Goal: Task Accomplishment & Management: Complete application form

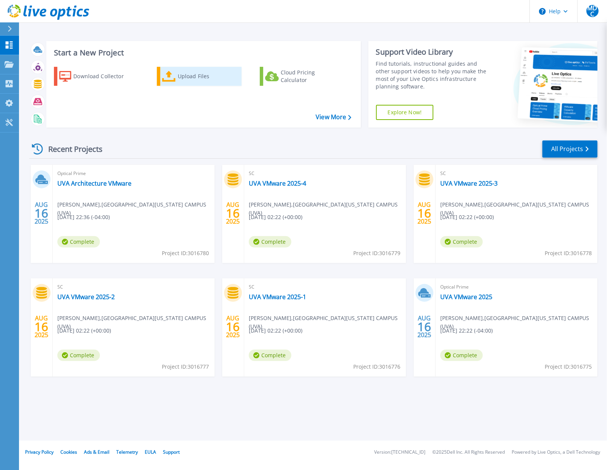
click at [187, 79] on div "Upload Files" at bounding box center [208, 76] width 61 height 15
click at [182, 79] on div "Upload Files" at bounding box center [208, 76] width 61 height 15
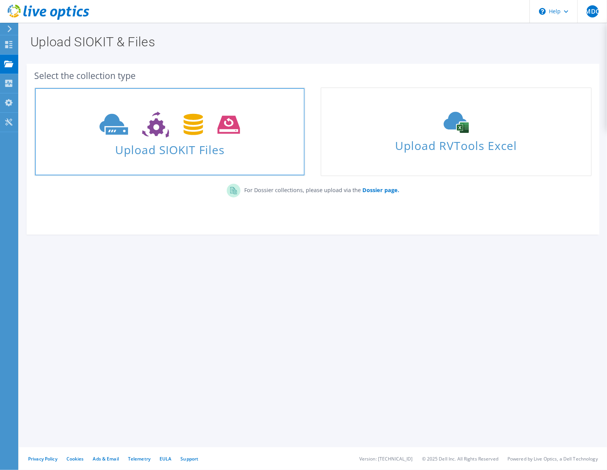
click at [169, 142] on span "Upload SIOKIT Files" at bounding box center [170, 147] width 270 height 16
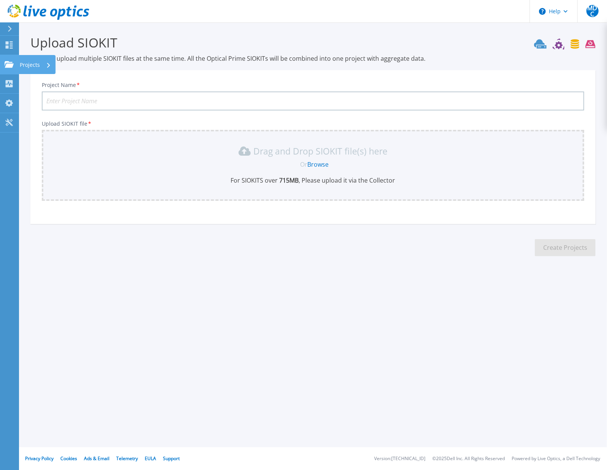
click at [9, 65] on icon at bounding box center [9, 64] width 9 height 6
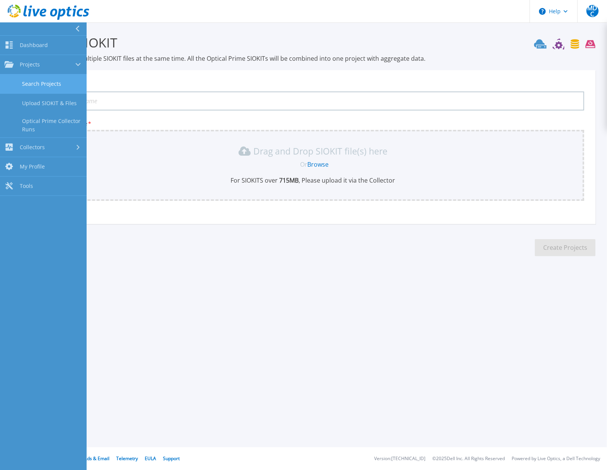
click at [37, 79] on link "Search Projects" at bounding box center [43, 83] width 87 height 19
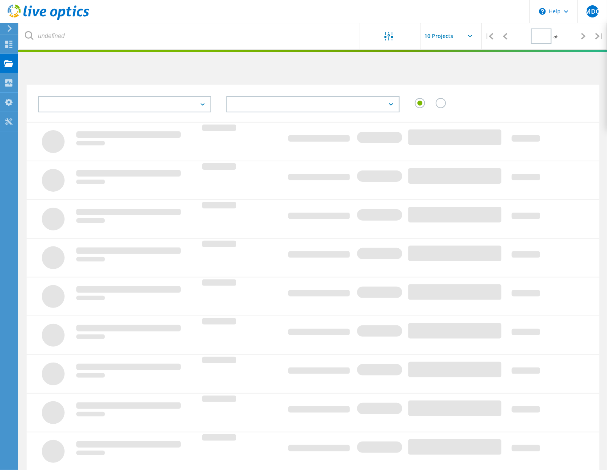
type input "1"
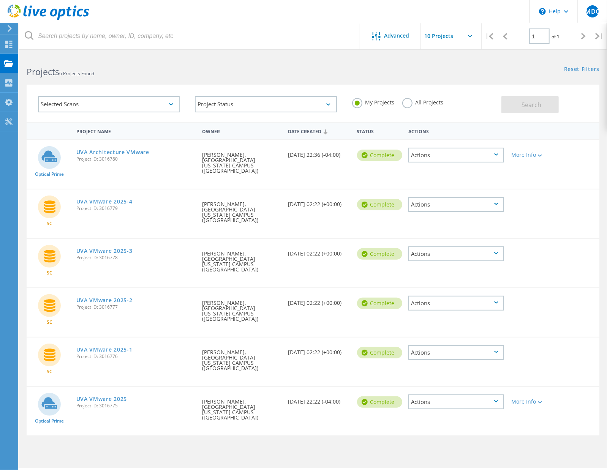
click at [479, 395] on div "Actions" at bounding box center [455, 402] width 95 height 15
click at [431, 379] on div "View Project" at bounding box center [456, 385] width 94 height 12
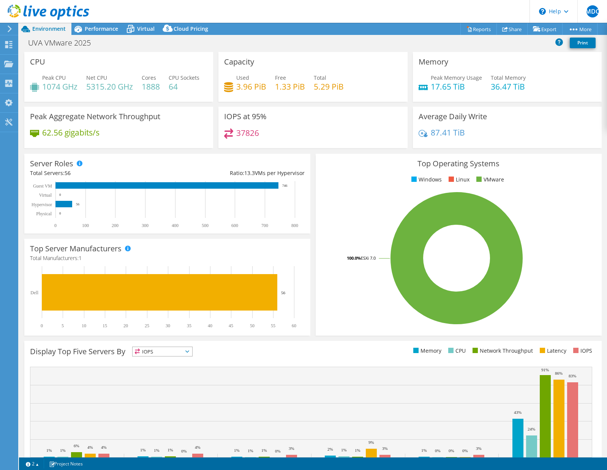
select select "USD"
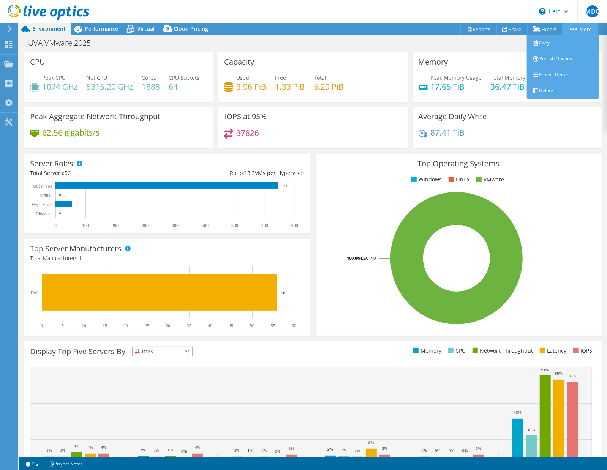
click at [574, 29] on icon at bounding box center [574, 29] width 8 height 2
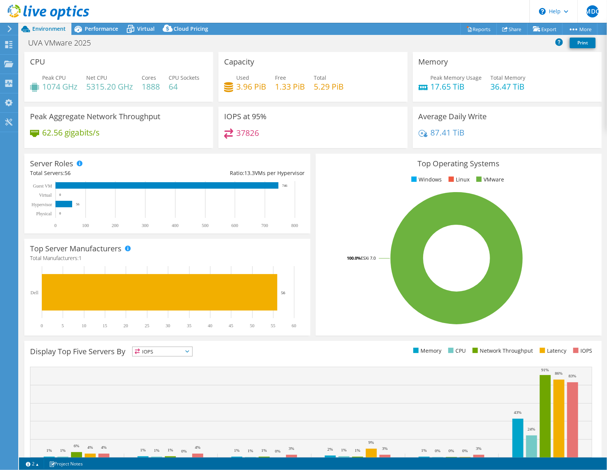
click at [322, 49] on div "UVA VMware 2025 Print" at bounding box center [313, 43] width 588 height 14
click at [9, 27] on icon at bounding box center [10, 28] width 6 height 7
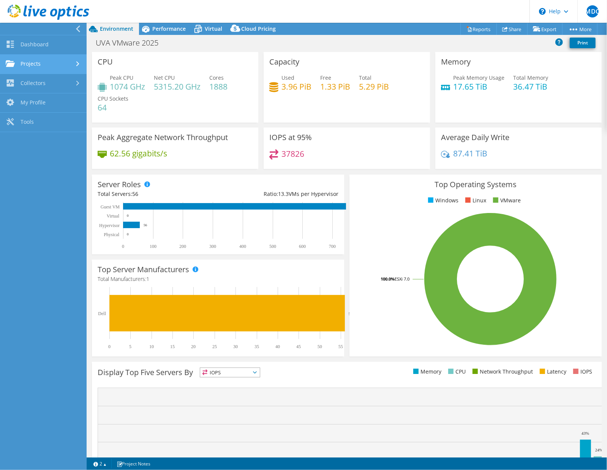
click at [30, 63] on link "Projects" at bounding box center [43, 64] width 87 height 19
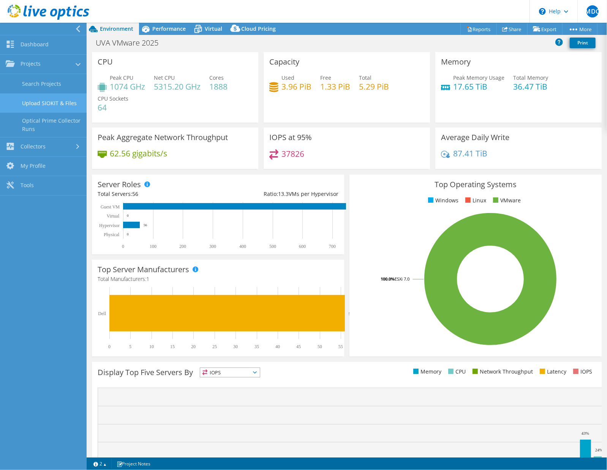
click at [47, 102] on link "Upload SIOKIT & Files" at bounding box center [43, 102] width 87 height 19
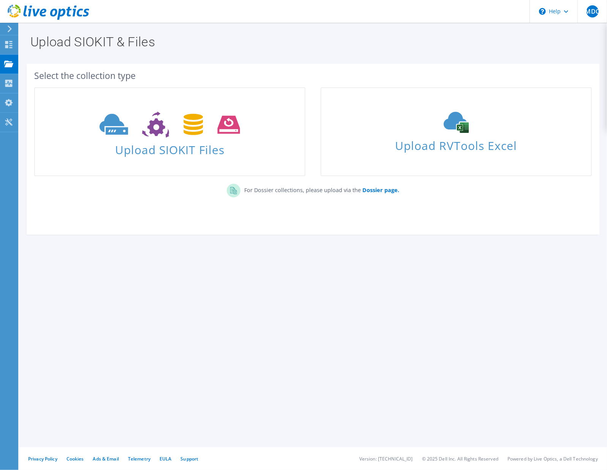
click at [10, 30] on use at bounding box center [10, 28] width 4 height 7
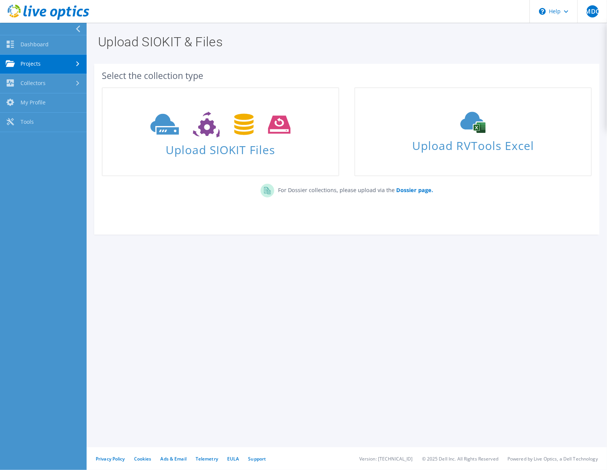
click at [39, 63] on link "Projects" at bounding box center [43, 64] width 87 height 19
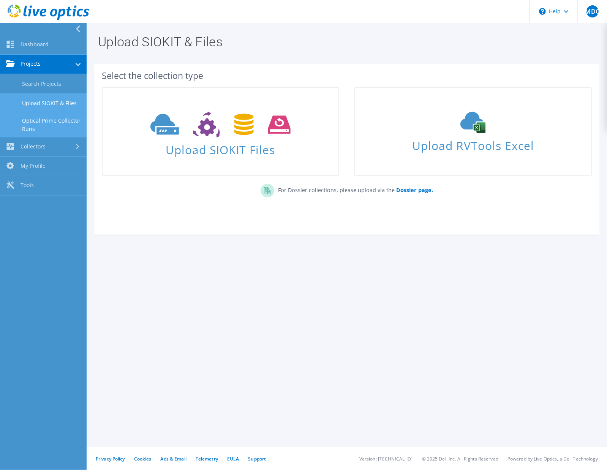
click at [30, 127] on link "Optical Prime Collector Runs" at bounding box center [43, 125] width 87 height 24
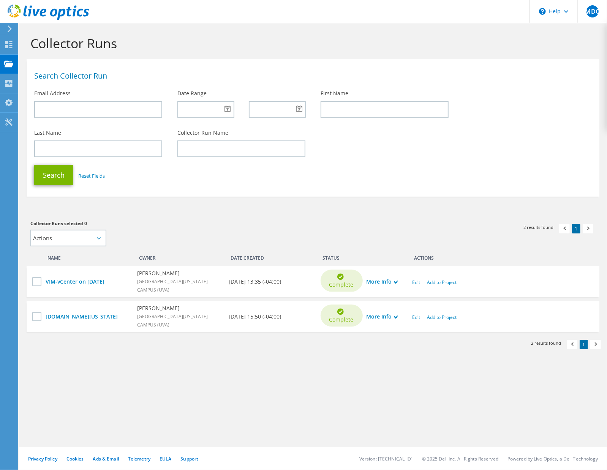
click at [110, 370] on section "Collector Runs Search Collector Run Email Address Date Range First Name Last Na…" at bounding box center [313, 206] width 588 height 367
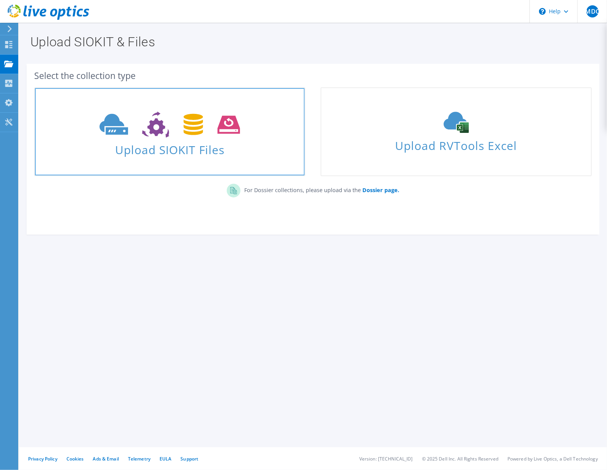
click at [136, 139] on span at bounding box center [170, 124] width 270 height 32
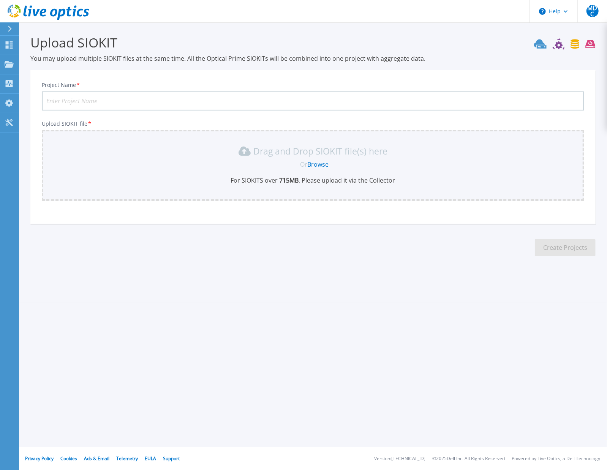
click at [81, 101] on input "Project Name *" at bounding box center [313, 101] width 543 height 19
click at [41, 64] on div "Projects" at bounding box center [35, 65] width 31 height 20
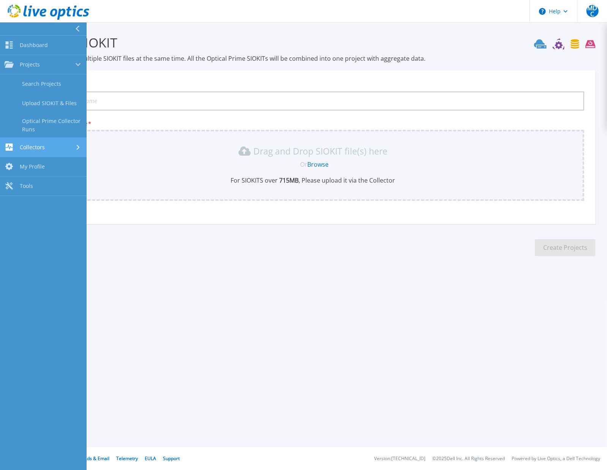
click at [34, 149] on span "Collectors" at bounding box center [32, 147] width 25 height 7
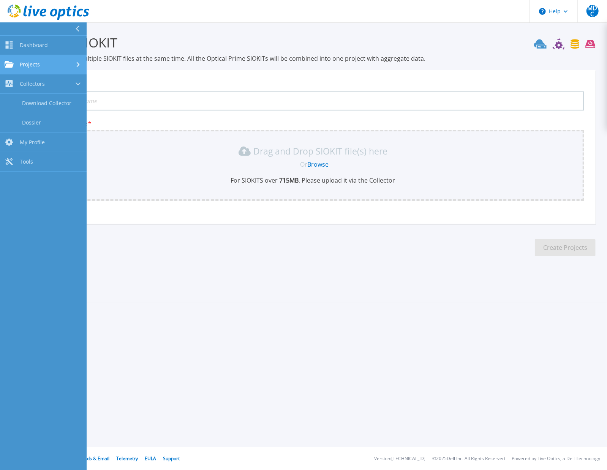
click at [35, 68] on span "Projects" at bounding box center [30, 64] width 20 height 7
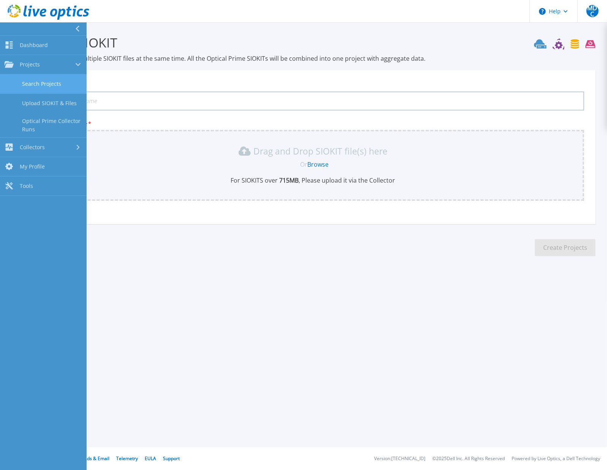
click at [35, 89] on link "Search Projects" at bounding box center [43, 83] width 87 height 19
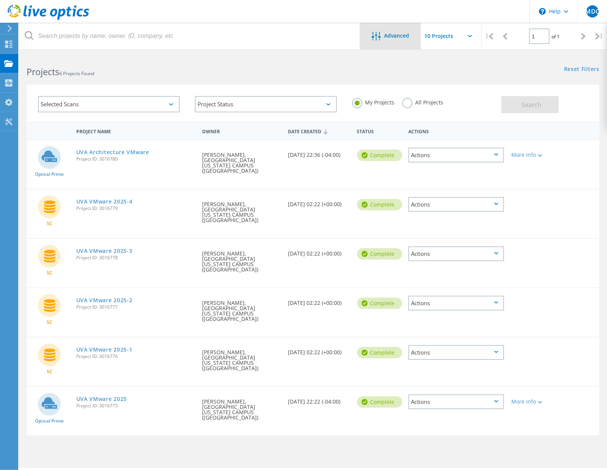
click at [403, 35] on span "Advanced" at bounding box center [396, 35] width 25 height 5
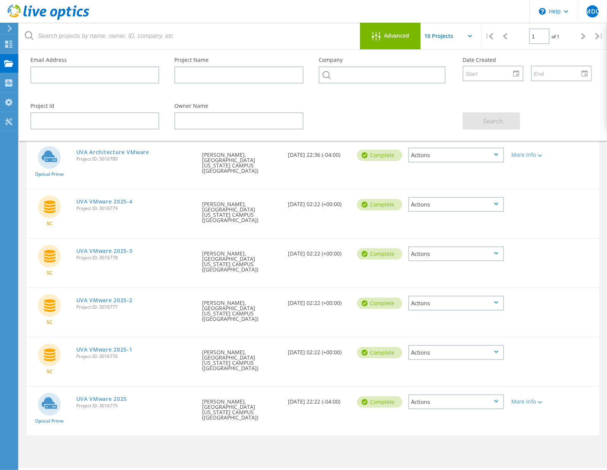
click at [390, 41] on div "Advanced" at bounding box center [390, 36] width 61 height 9
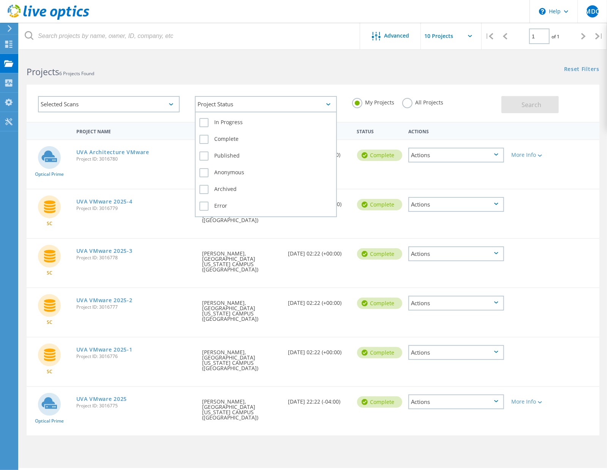
click at [219, 104] on div "Project Status" at bounding box center [266, 104] width 142 height 16
click at [222, 121] on label "In Progress" at bounding box center [265, 122] width 133 height 9
click at [0, 0] on input "In Progress" at bounding box center [0, 0] width 0 height 0
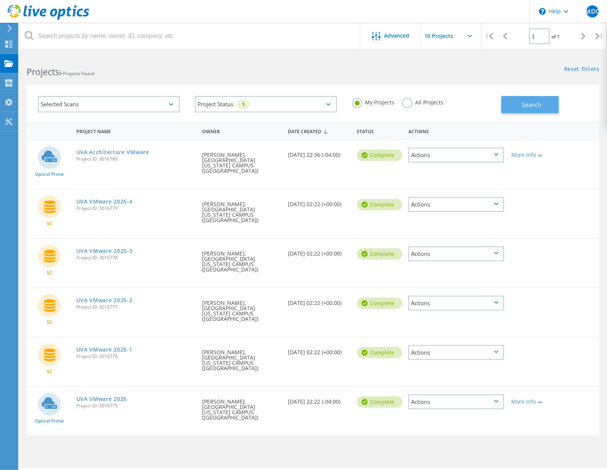
click at [526, 106] on span "Search" at bounding box center [532, 105] width 20 height 8
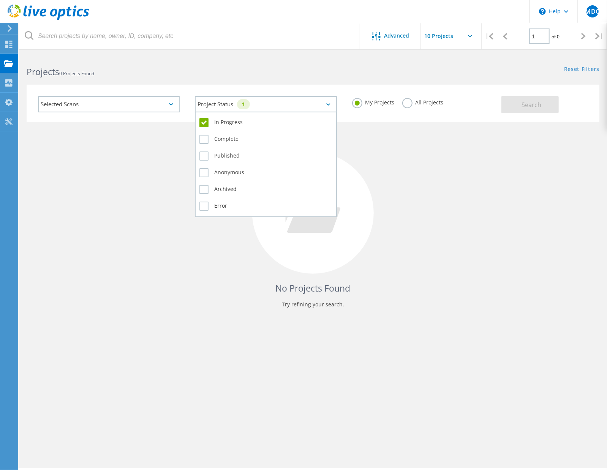
click at [247, 109] on div "1" at bounding box center [243, 104] width 13 height 10
click at [208, 123] on label "In Progress" at bounding box center [265, 122] width 133 height 9
click at [0, 0] on input "In Progress" at bounding box center [0, 0] width 0 height 0
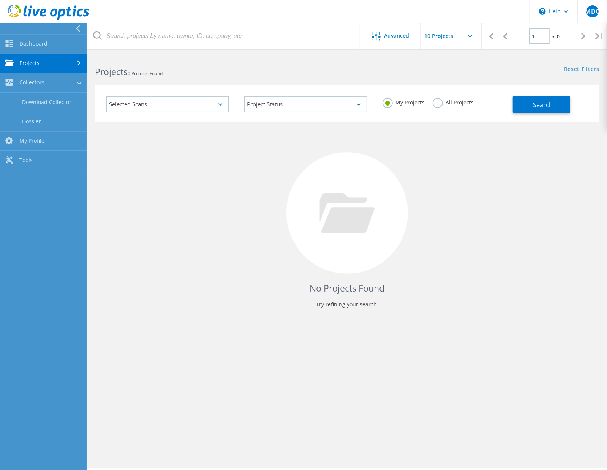
click at [21, 62] on link "Projects" at bounding box center [43, 63] width 87 height 19
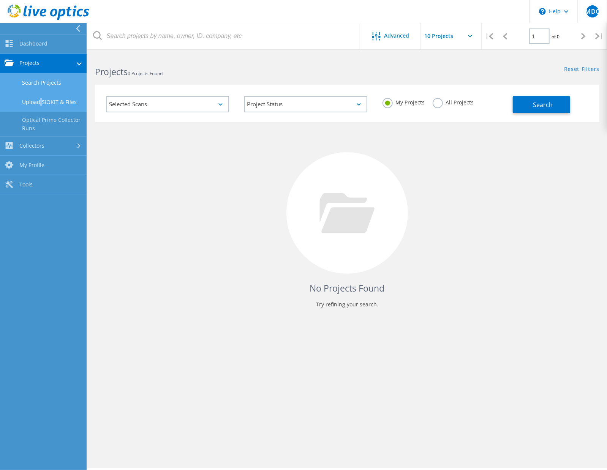
click at [38, 103] on link "Upload SIOKIT & Files" at bounding box center [43, 102] width 87 height 19
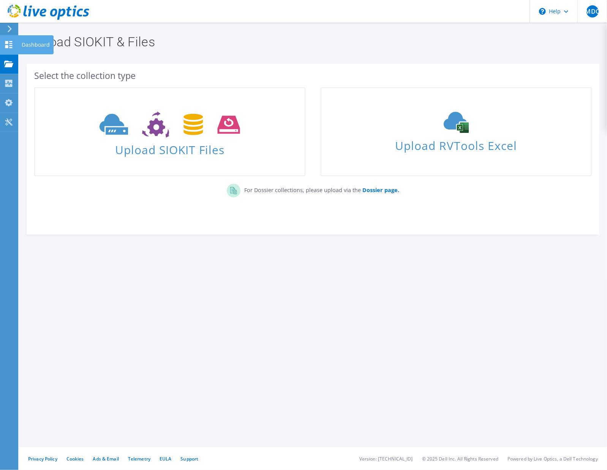
click at [5, 47] on icon at bounding box center [8, 44] width 9 height 7
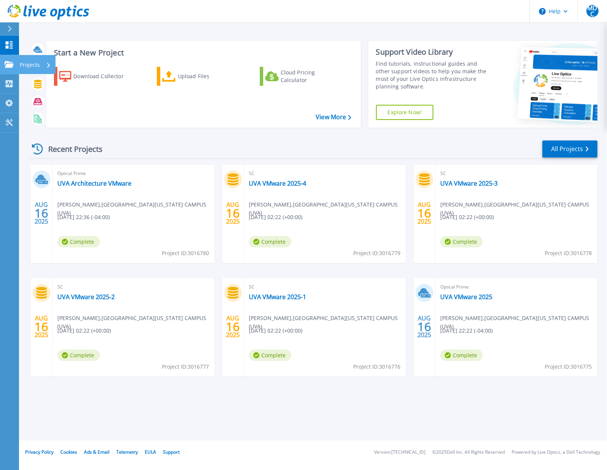
click at [35, 66] on p "Projects" at bounding box center [30, 65] width 20 height 20
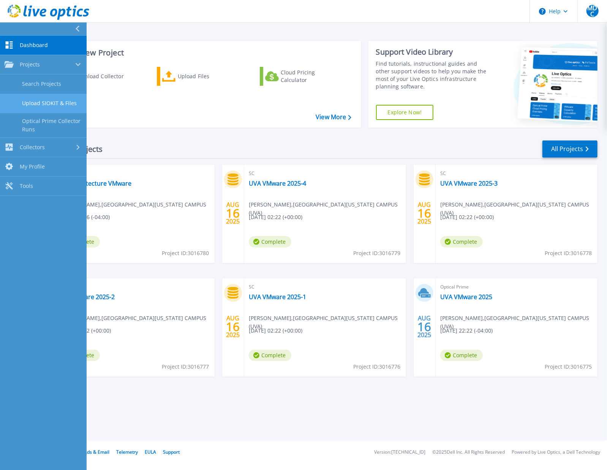
click at [32, 100] on link "Upload SIOKIT & Files" at bounding box center [43, 103] width 87 height 19
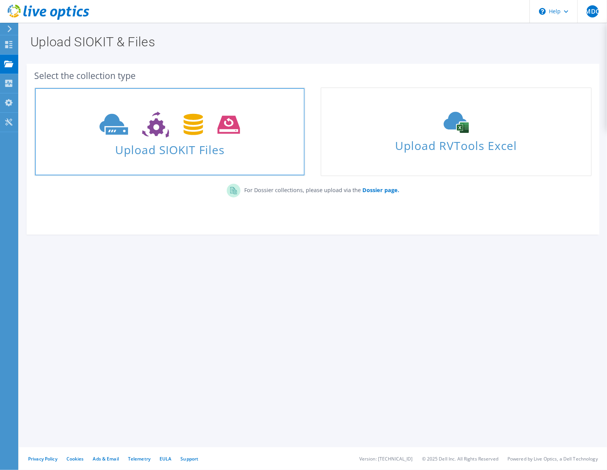
click at [148, 123] on icon at bounding box center [170, 125] width 140 height 26
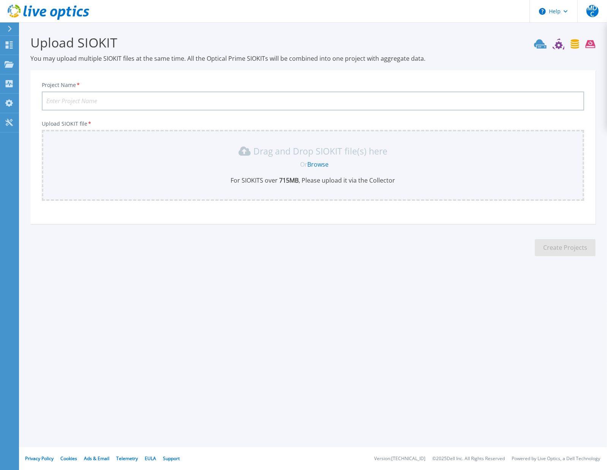
click at [71, 103] on input "Project Name *" at bounding box center [313, 101] width 543 height 19
type input "UVA VMware 2025 Performance Run"
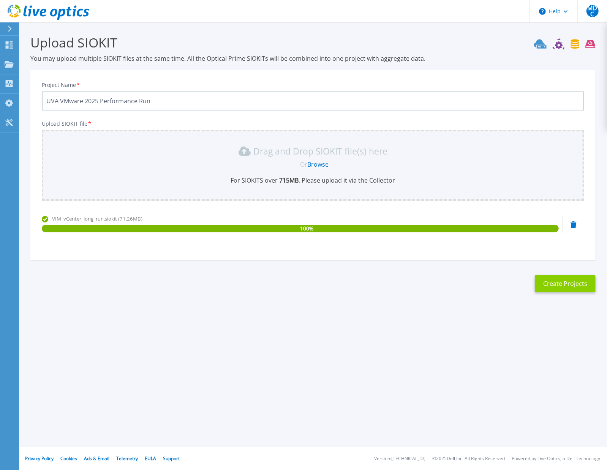
click at [563, 283] on button "Create Projects" at bounding box center [565, 283] width 61 height 17
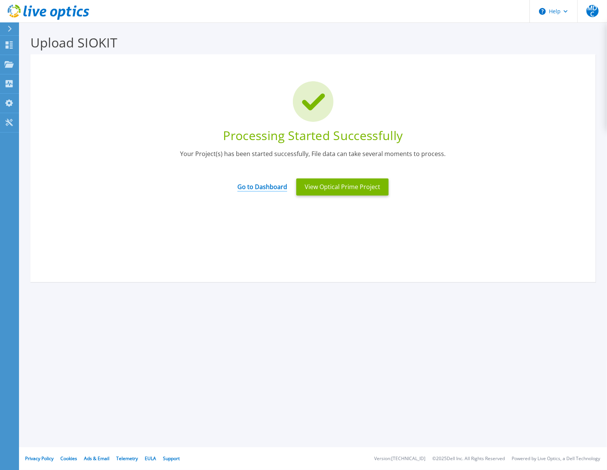
click at [260, 182] on link "Go to Dashboard" at bounding box center [262, 184] width 50 height 15
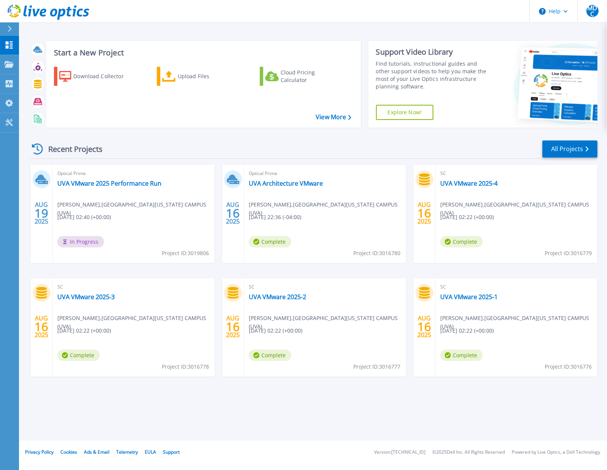
click at [541, 161] on div "Recent Projects All Projects [DATE] Optical Prime UVA VMware 2025 Performance R…" at bounding box center [313, 266] width 568 height 264
click at [552, 150] on link "All Projects" at bounding box center [570, 149] width 55 height 17
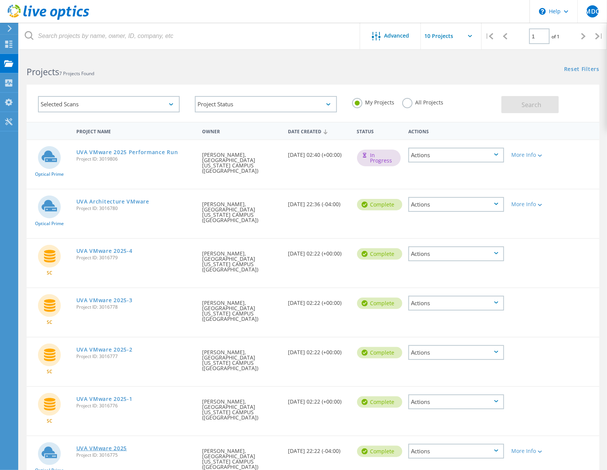
click at [123, 446] on link "UVA VMware 2025" at bounding box center [101, 448] width 51 height 5
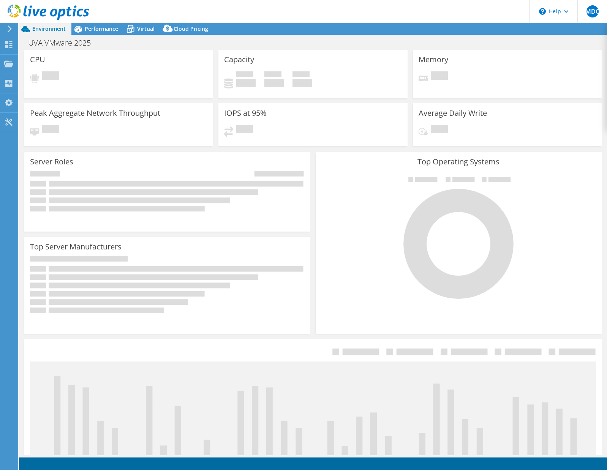
select select "USD"
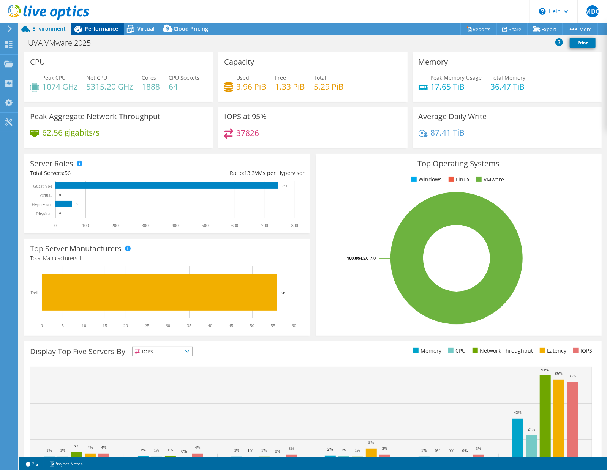
click at [115, 33] on div "Performance" at bounding box center [97, 29] width 52 height 12
